Goal: Task Accomplishment & Management: Complete application form

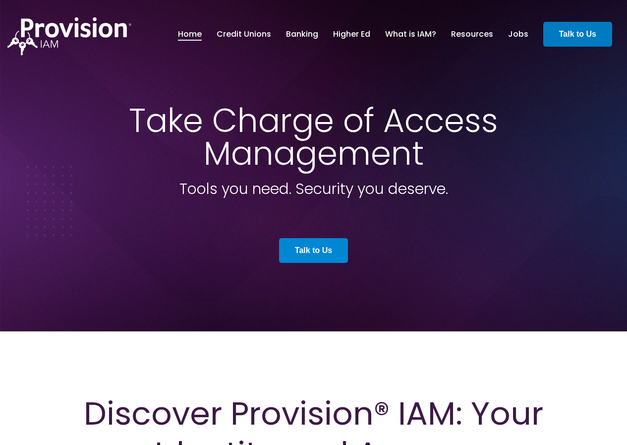
click at [339, 241] on link "Talk to Us" at bounding box center [313, 250] width 69 height 25
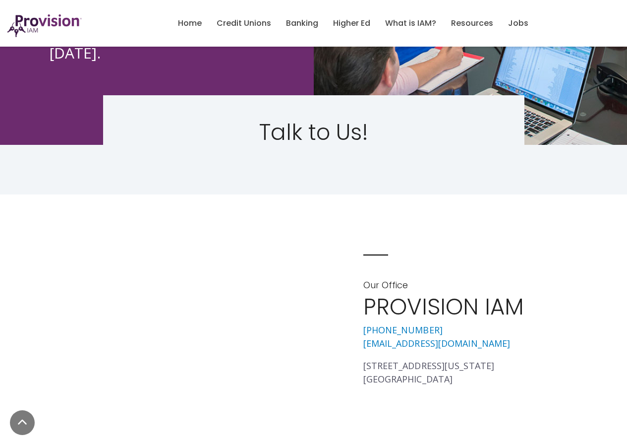
scroll to position [496, 0]
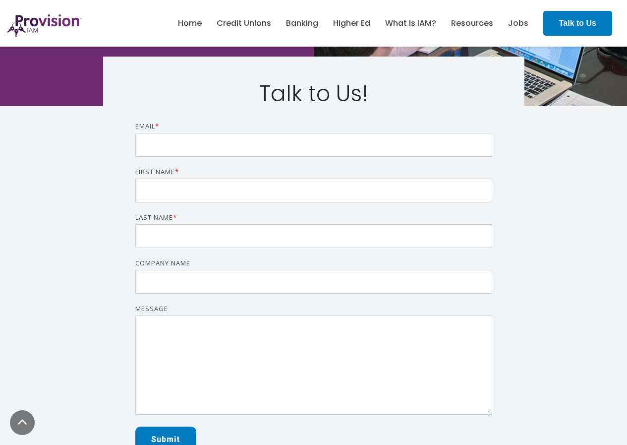
scroll to position [397, 0]
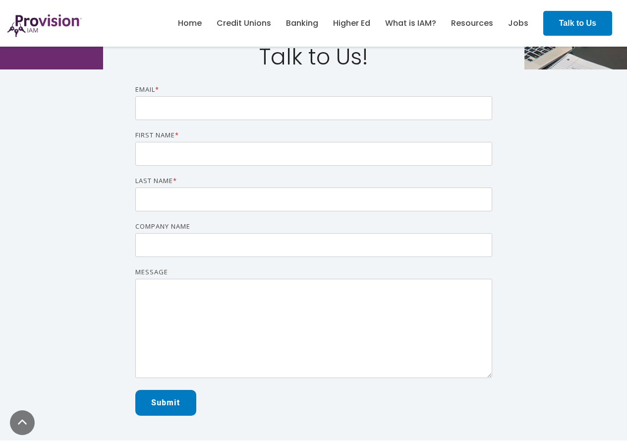
click at [198, 122] on form "Email * First name * Last name * Company name Message Submit" at bounding box center [313, 249] width 357 height 331
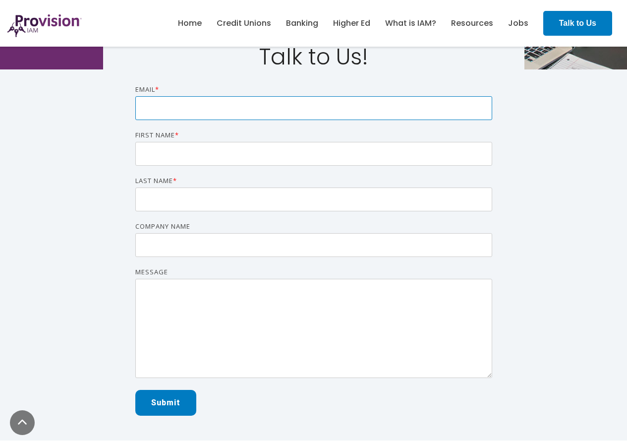
click at [214, 118] on input "Email *" at bounding box center [313, 108] width 357 height 24
type input "wasif@zaphyre.net"
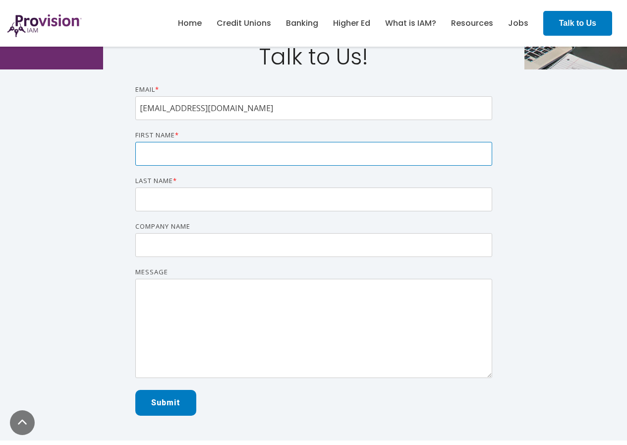
type input "Wasif"
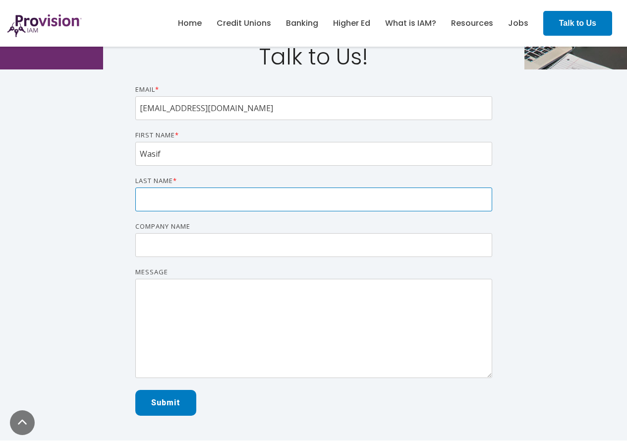
type input "Khan"
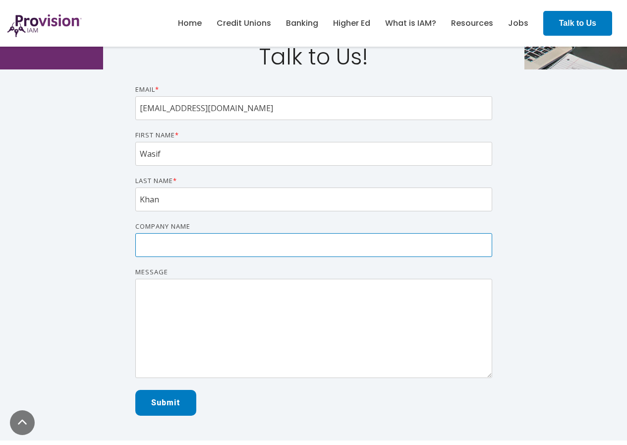
type input "Zaphyre"
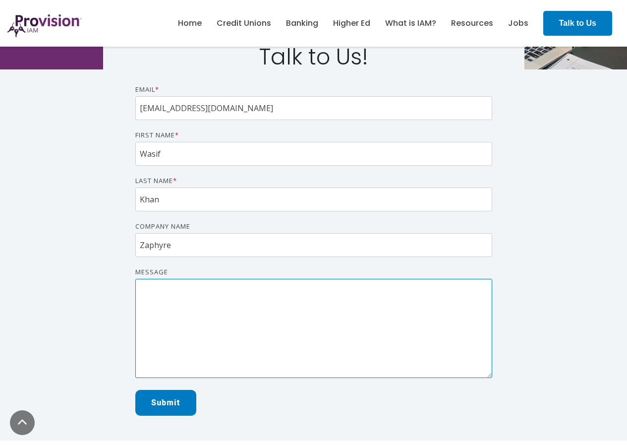
click at [234, 316] on textarea "Message" at bounding box center [313, 328] width 357 height 99
paste textarea "Hi there, I have a quick strategy that could significantly boost your client ac…"
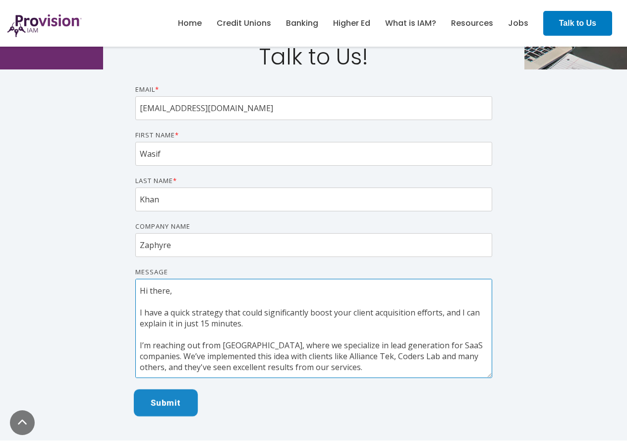
scroll to position [115, 0]
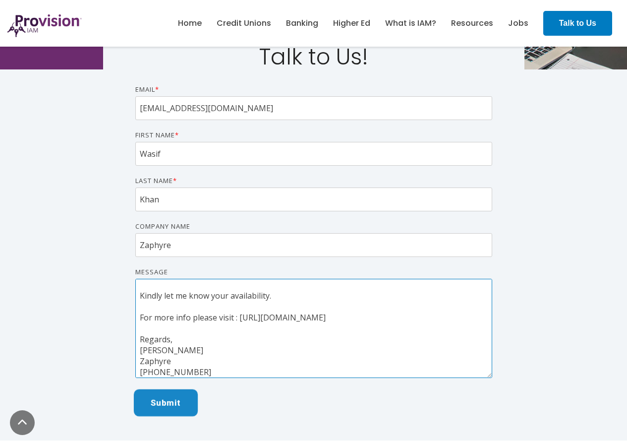
type textarea "Hi there, I have a quick strategy that could significantly boost your client ac…"
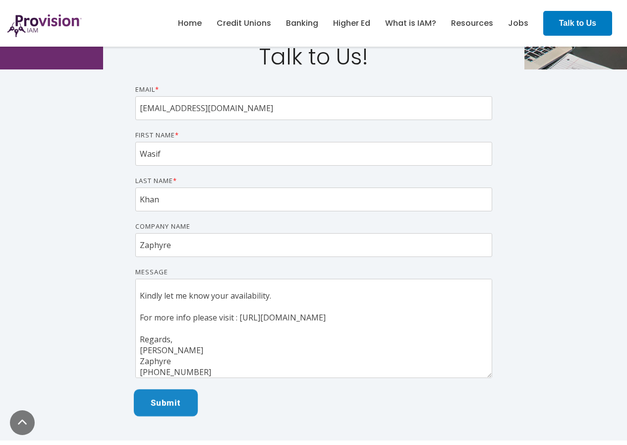
click at [174, 413] on input "Submit" at bounding box center [165, 402] width 64 height 27
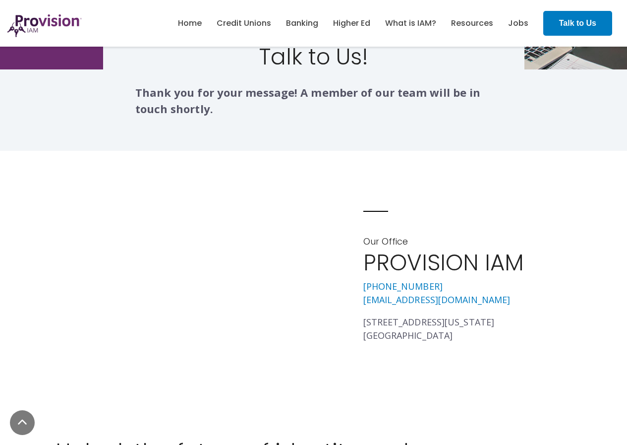
scroll to position [0, 0]
